Goal: Information Seeking & Learning: Compare options

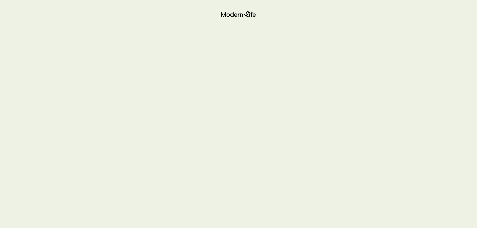
scroll to position [28, 0]
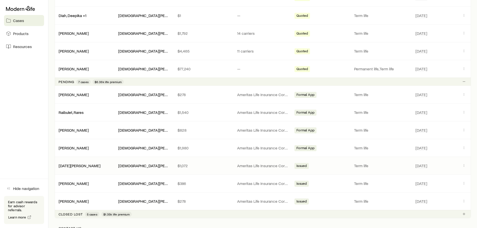
scroll to position [175, 0]
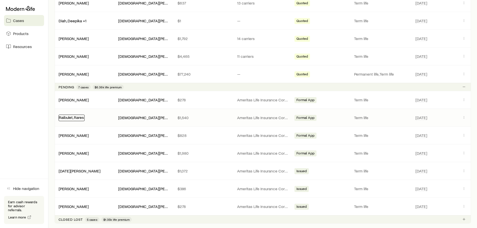
click at [77, 117] on link "Raibulet, Rares" at bounding box center [71, 117] width 25 height 5
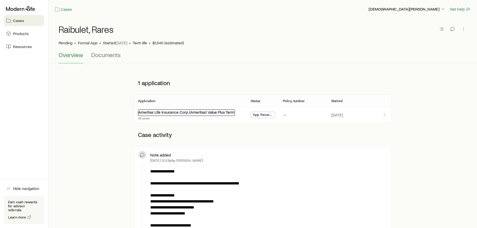
click at [212, 112] on link "Ameritas Life Insurance Corp. (Ameritas) Value Plus Term" at bounding box center [186, 112] width 96 height 5
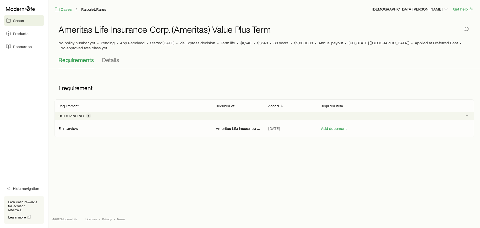
click at [70, 126] on p "E-interview" at bounding box center [69, 128] width 20 height 5
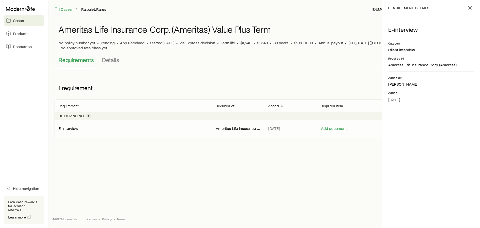
click at [142, 67] on div "Ameritas Life Insurance Corp. (Ameritas) Value Plus Term No policy number yet •…" at bounding box center [265, 81] width 432 height 127
click at [66, 8] on link "Cases" at bounding box center [64, 10] width 18 height 6
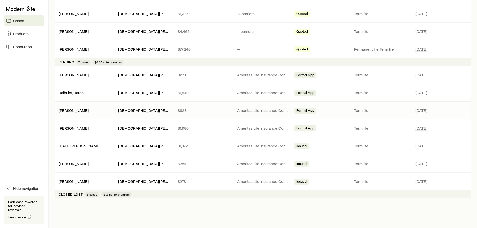
scroll to position [175, 0]
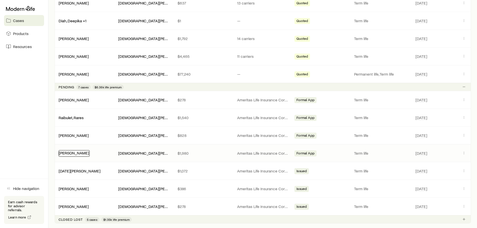
click at [81, 151] on link "[PERSON_NAME]" at bounding box center [74, 152] width 30 height 5
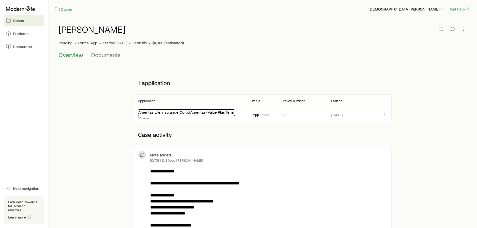
click at [212, 112] on link "Ameritas Life Insurance Corp. (Ameritas) Value Plus Term" at bounding box center [186, 112] width 96 height 5
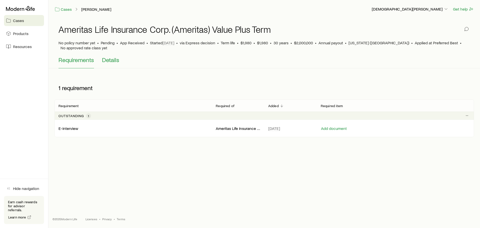
click at [106, 57] on span "Details" at bounding box center [110, 59] width 17 height 7
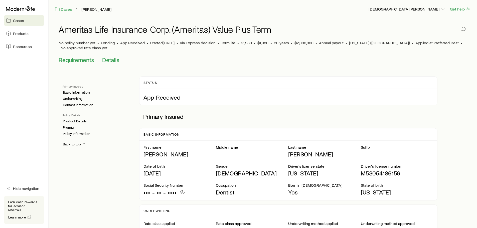
click at [76, 56] on span "Requirements" at bounding box center [77, 59] width 36 height 7
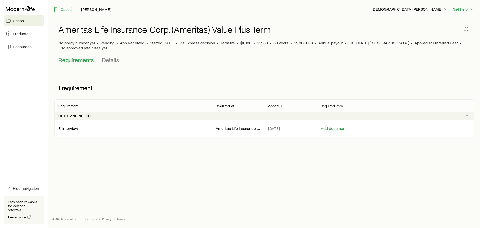
click at [64, 10] on link "Cases" at bounding box center [64, 10] width 18 height 6
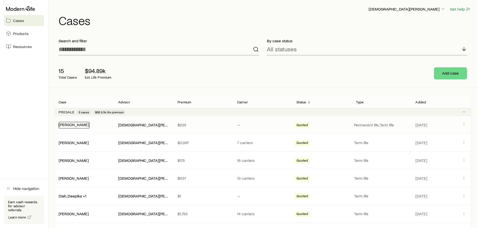
click at [81, 125] on link "[PERSON_NAME]" at bounding box center [74, 124] width 30 height 5
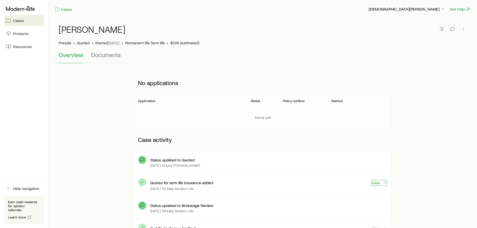
click at [378, 184] on link "View" at bounding box center [379, 183] width 16 height 6
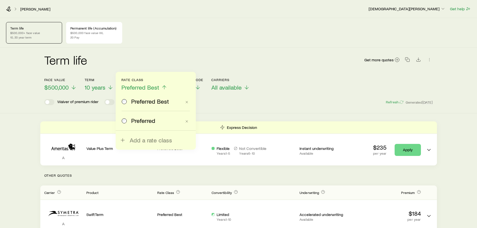
click at [233, 104] on div "Waiver of premium rider Extended convertibility Refresh Generated [DATE]" at bounding box center [238, 102] width 388 height 6
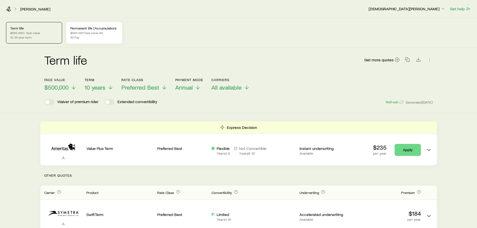
click at [101, 36] on p "20 Pay" at bounding box center [94, 37] width 48 height 4
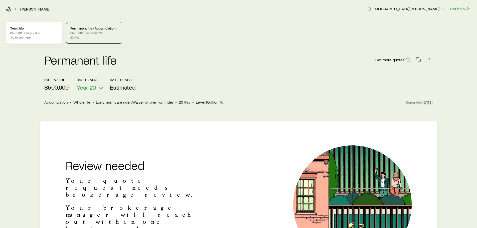
click at [26, 37] on p "10, 20 year term" at bounding box center [34, 37] width 48 height 4
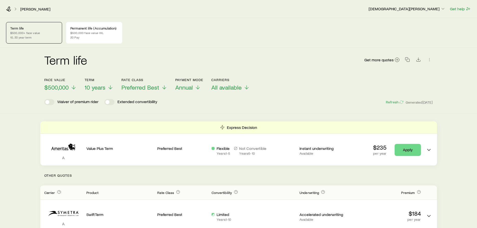
click at [191, 104] on div "Waiver of premium rider Extended convertibility Refresh Generated [DATE]" at bounding box center [238, 102] width 388 height 6
click at [71, 88] on icon at bounding box center [74, 88] width 6 height 6
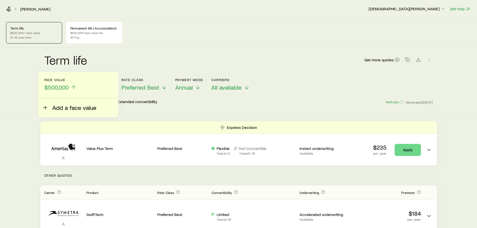
click at [68, 106] on span "Add a face value" at bounding box center [74, 107] width 44 height 7
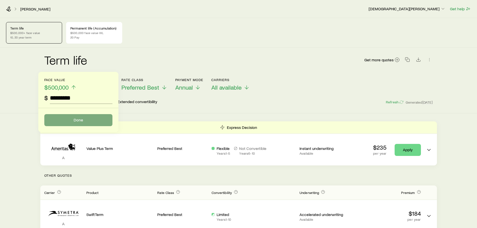
type input "*********"
click at [93, 124] on button "Done" at bounding box center [78, 120] width 68 height 12
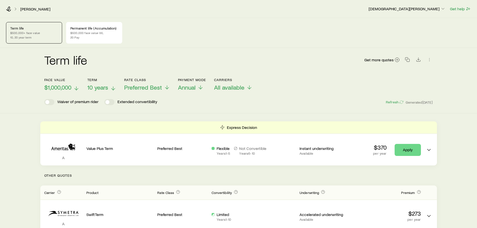
click at [105, 87] on span "10 years" at bounding box center [97, 87] width 21 height 7
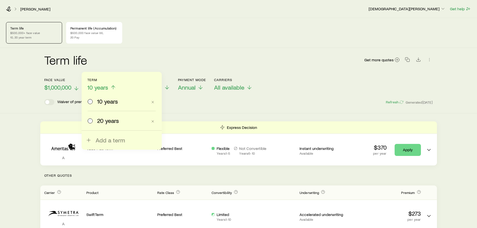
click at [107, 123] on span "20 years" at bounding box center [108, 120] width 22 height 7
